Goal: Transaction & Acquisition: Purchase product/service

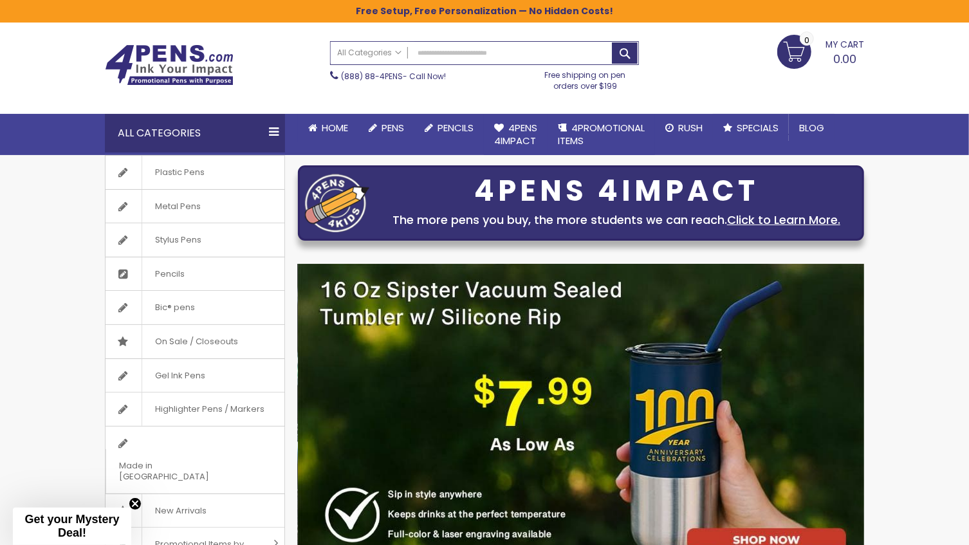
scroll to position [58, 0]
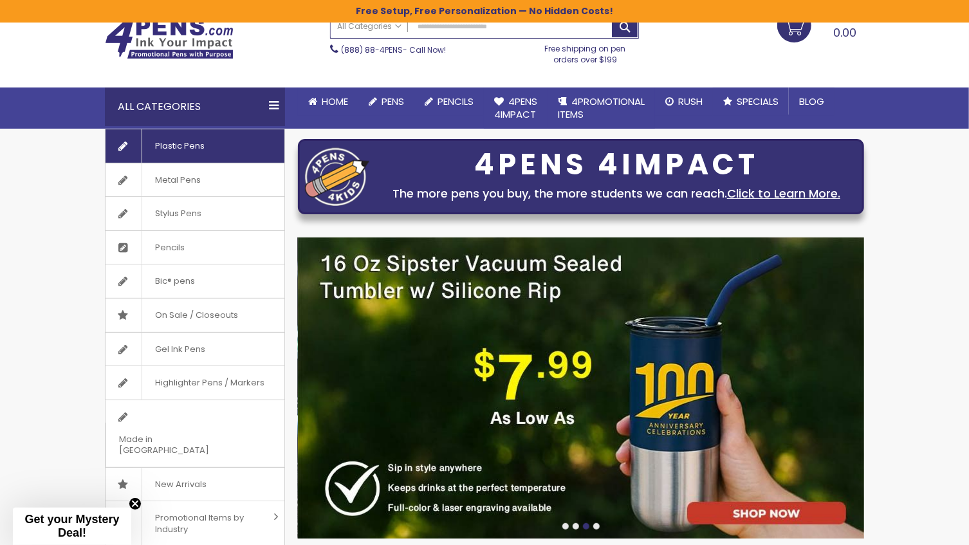
click at [136, 147] on icon at bounding box center [122, 140] width 32 height 23
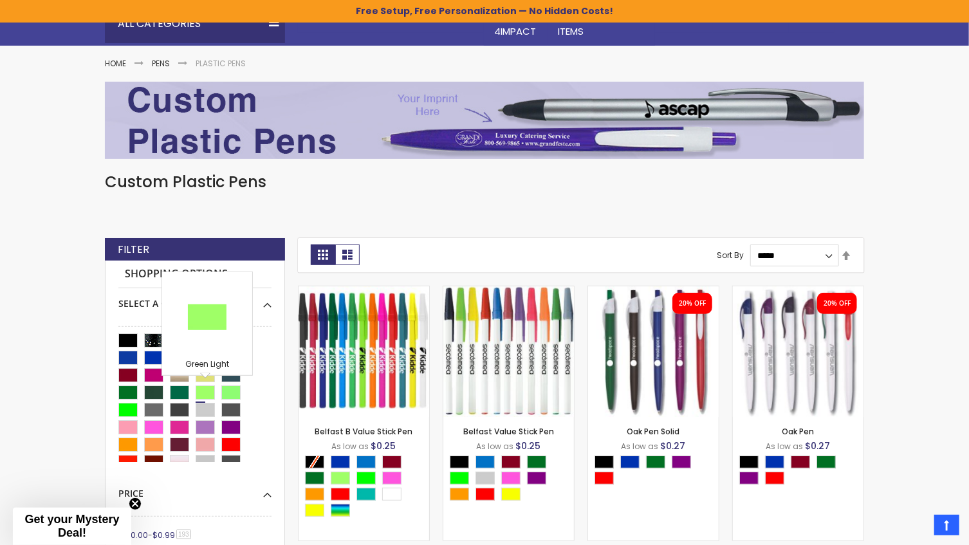
scroll to position [58, 0]
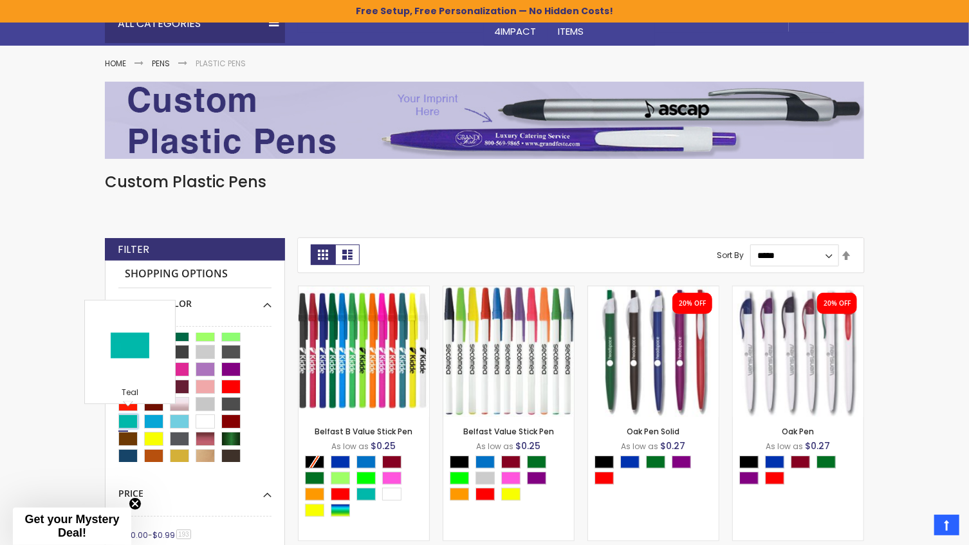
click at [124, 418] on div "Teal" at bounding box center [127, 422] width 19 height 14
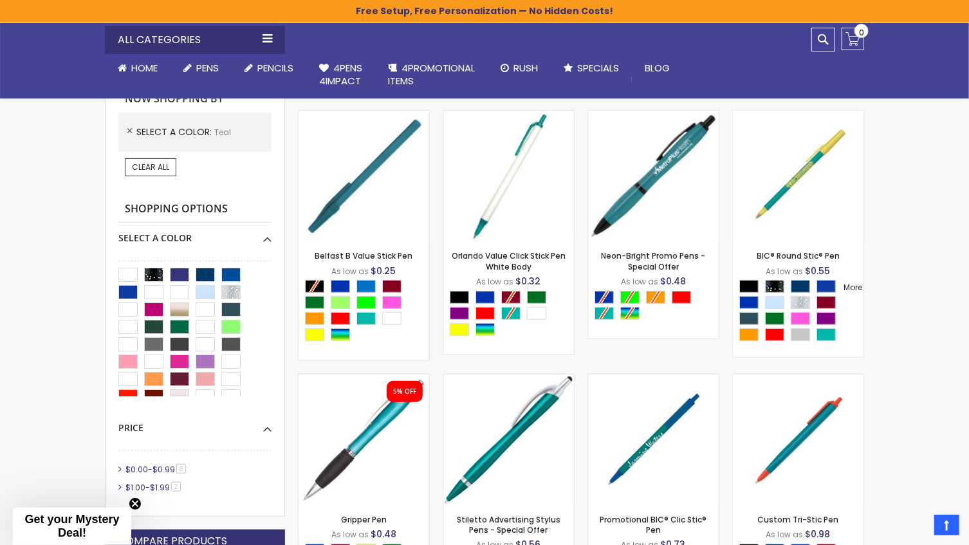
scroll to position [375, 0]
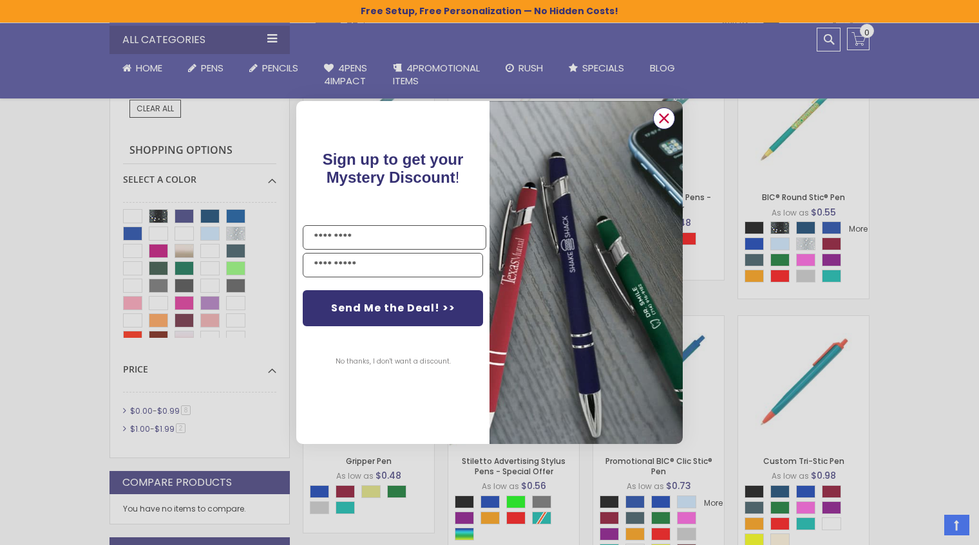
click at [662, 117] on icon "Close dialog" at bounding box center [664, 118] width 8 height 8
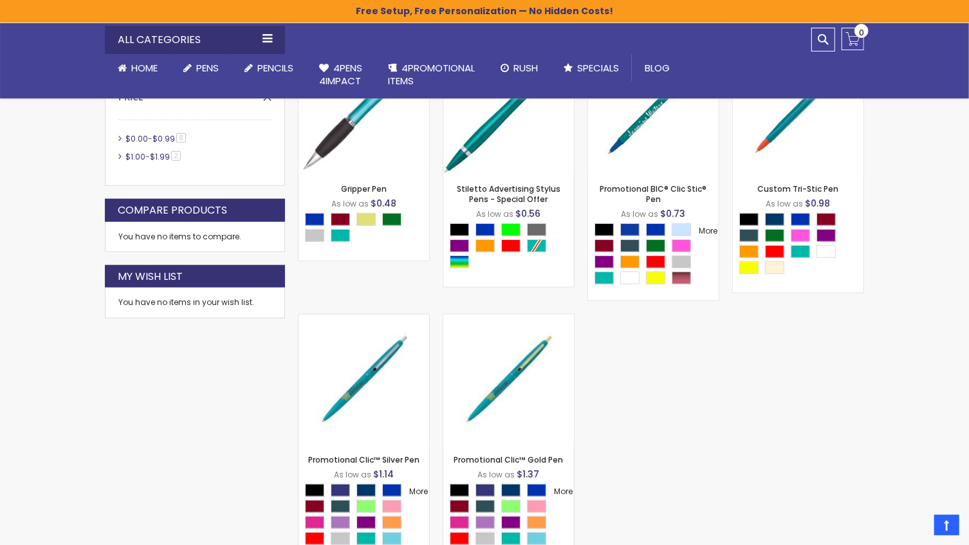
scroll to position [668, 0]
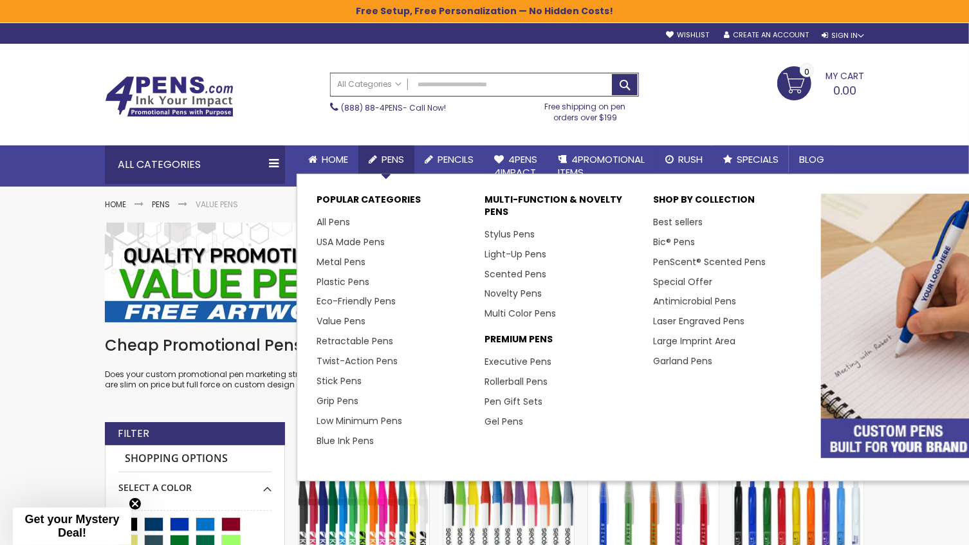
click at [388, 158] on span "Pens" at bounding box center [393, 160] width 23 height 14
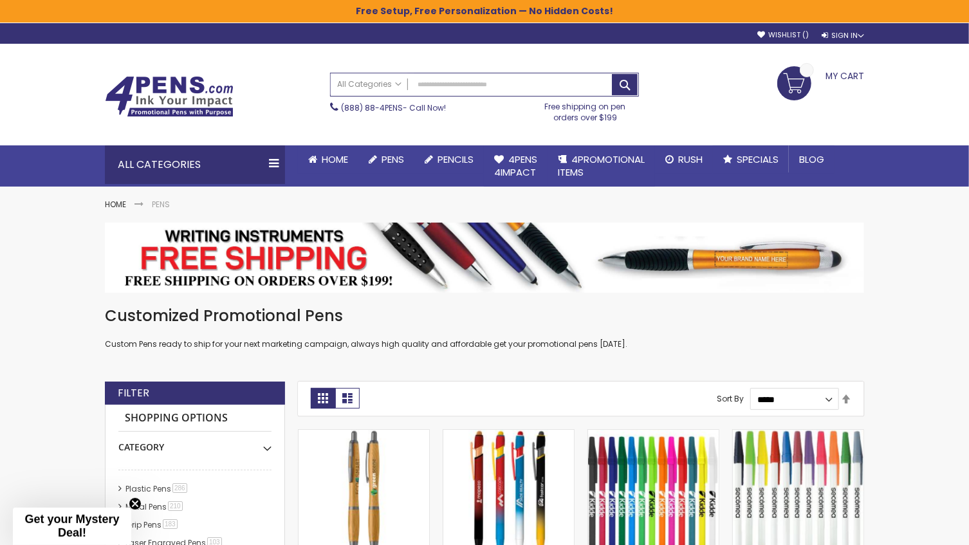
click at [388, 158] on span "Pens" at bounding box center [393, 160] width 23 height 14
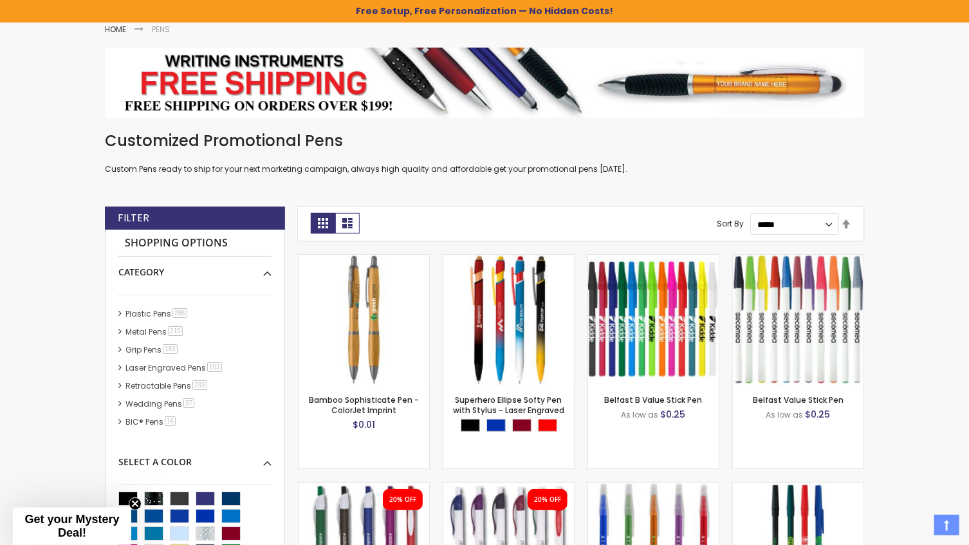
scroll to position [234, 0]
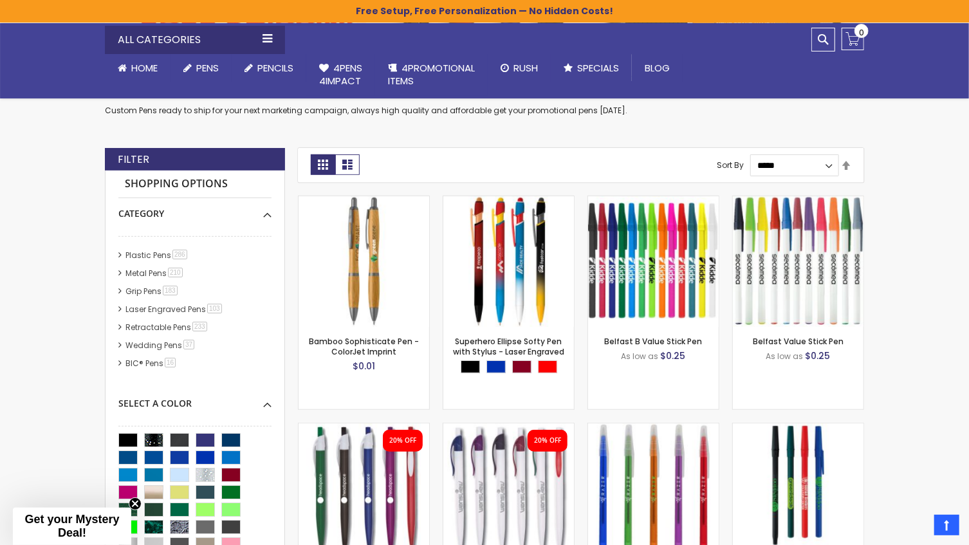
click at [121, 252] on li "Plastic Pens 286 item" at bounding box center [194, 256] width 153 height 12
click at [157, 254] on link "Plastic Pens 286 item" at bounding box center [157, 255] width 70 height 11
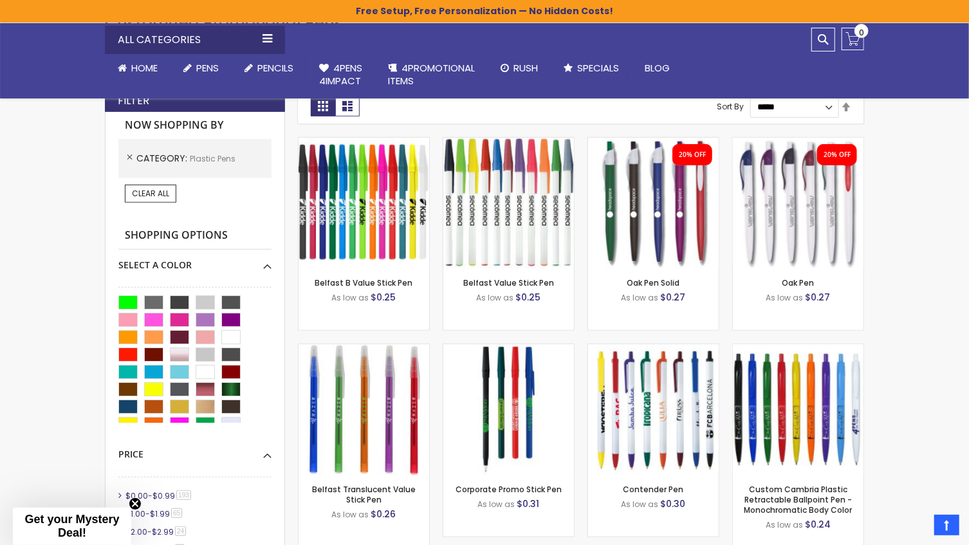
scroll to position [77, 0]
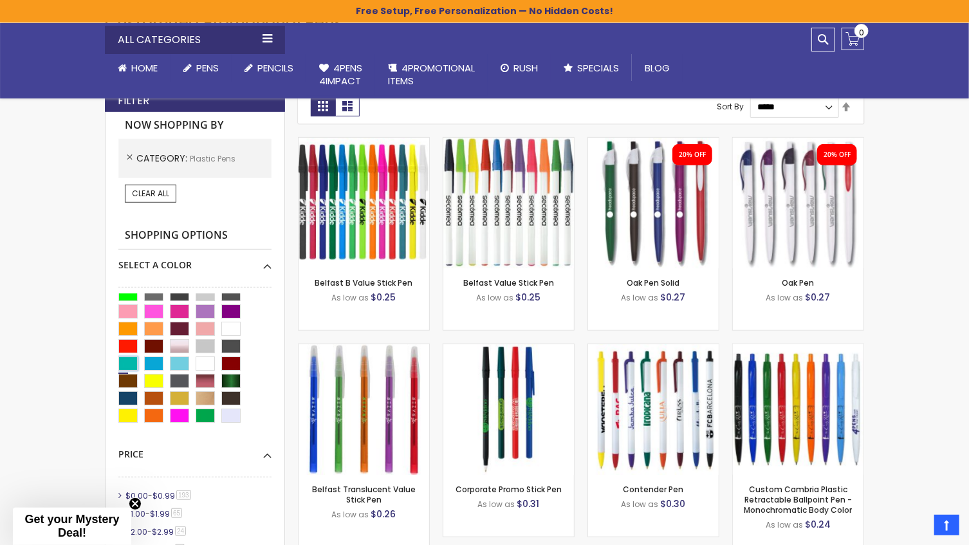
click at [127, 360] on div "Teal" at bounding box center [127, 364] width 19 height 14
